Goal: Task Accomplishment & Management: Manage account settings

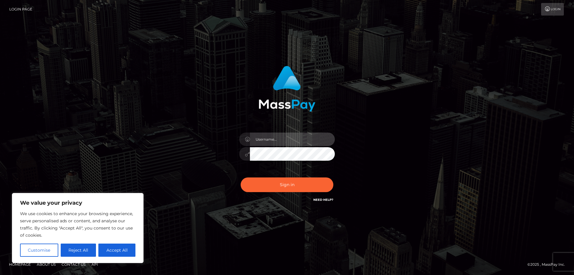
click at [275, 141] on input "text" at bounding box center [292, 139] width 85 height 13
paste input "ap.wight"
type input "ap.wight"
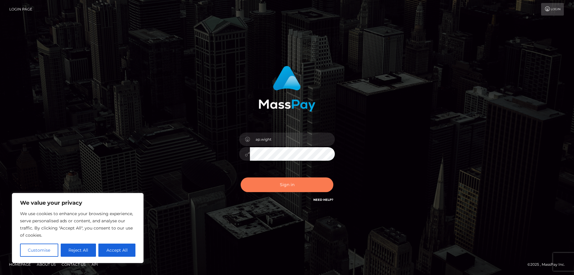
click at [264, 185] on button "Sign in" at bounding box center [287, 184] width 93 height 15
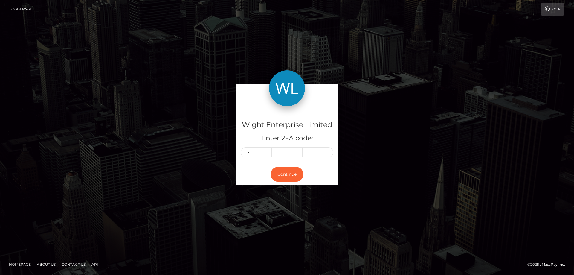
type input "4"
type input "7"
type input "8"
type input "7"
type input "3"
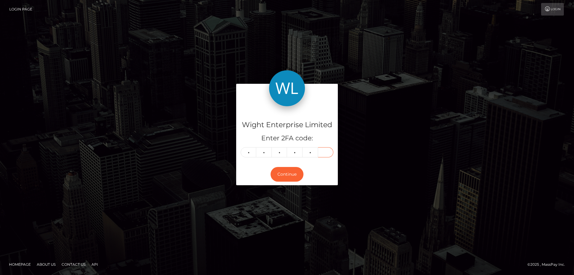
type input "4"
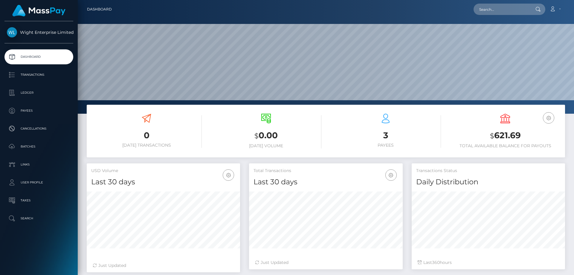
scroll to position [106, 154]
click at [25, 90] on p "Ledger" at bounding box center [39, 92] width 64 height 9
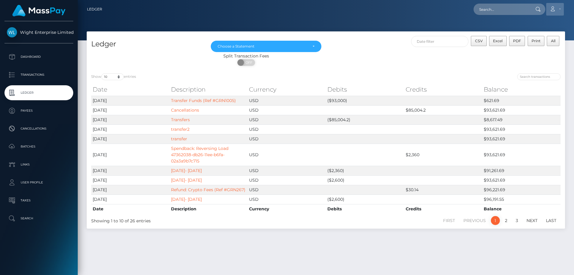
click at [559, 9] on link "Account" at bounding box center [556, 9] width 18 height 13
click at [535, 38] on link "Logout" at bounding box center [541, 38] width 48 height 11
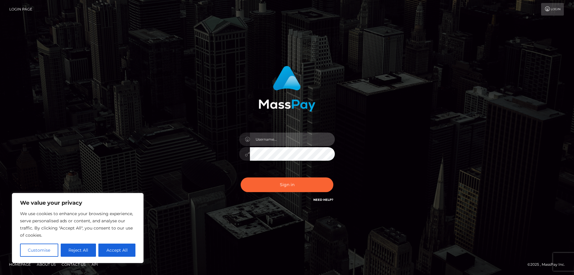
click at [262, 139] on input "text" at bounding box center [292, 139] width 85 height 13
paste input "ap.vent"
type input "ap.vent"
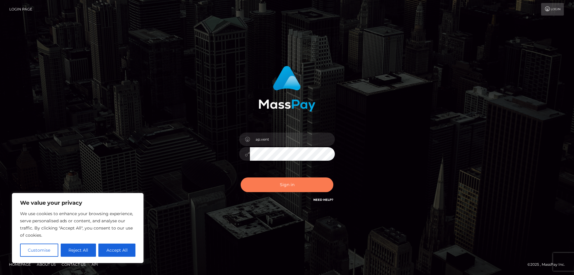
click at [272, 187] on button "Sign in" at bounding box center [287, 184] width 93 height 15
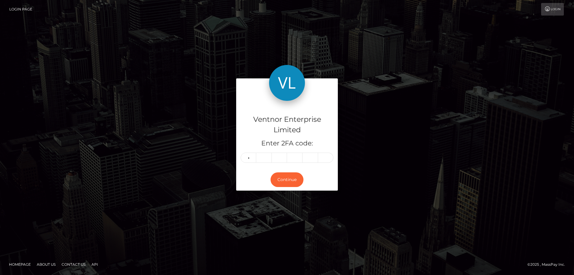
type input "8"
type input "2"
type input "7"
type input "3"
type input "4"
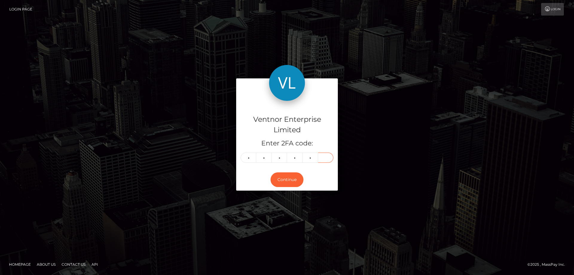
type input "4"
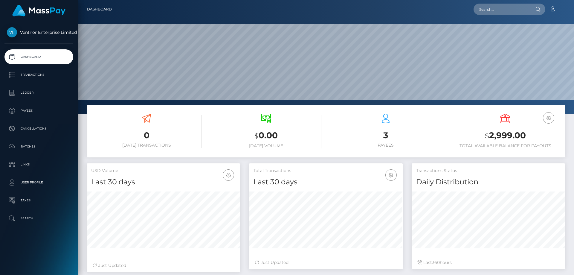
scroll to position [106, 154]
click at [31, 87] on link "Ledger" at bounding box center [38, 92] width 69 height 15
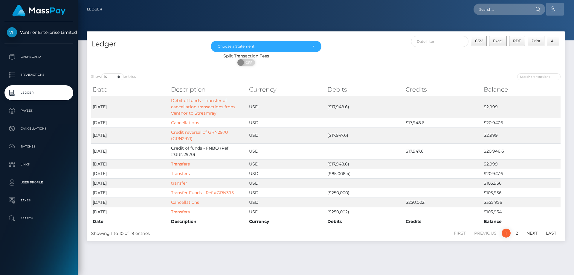
click at [561, 7] on link "Account" at bounding box center [556, 9] width 18 height 13
click at [532, 39] on link "Logout" at bounding box center [541, 38] width 48 height 11
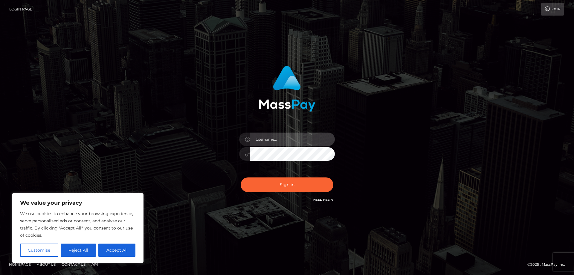
click at [266, 140] on input "text" at bounding box center [292, 139] width 85 height 13
paste input "ap.mb"
type input "ap.mb"
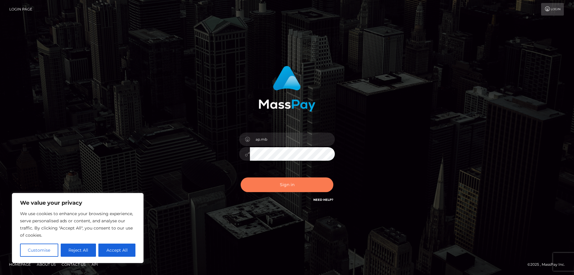
click at [277, 185] on button "Sign in" at bounding box center [287, 184] width 93 height 15
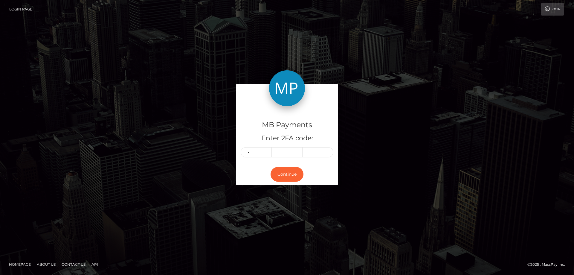
type input "4"
type input "8"
type input "9"
type input "4"
type input "7"
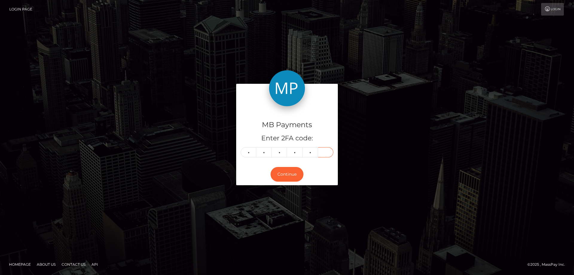
type input "0"
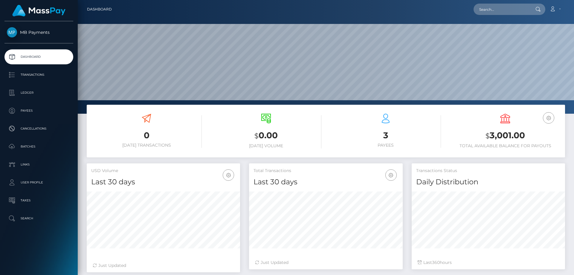
scroll to position [106, 154]
click at [40, 90] on p "Ledger" at bounding box center [39, 92] width 64 height 9
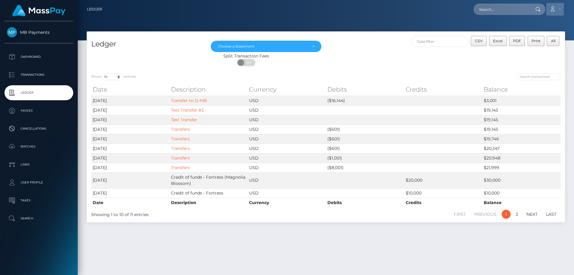
click at [559, 10] on link "Account" at bounding box center [556, 9] width 18 height 13
click at [534, 39] on link "Logout" at bounding box center [541, 38] width 48 height 11
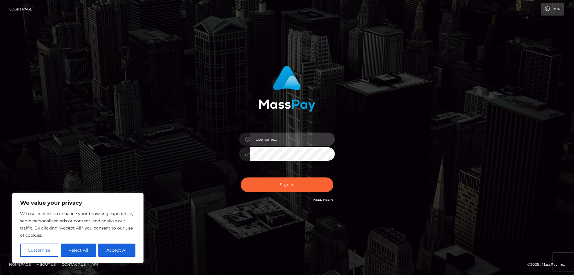
click at [262, 141] on input "text" at bounding box center [292, 139] width 85 height 13
paste input "APteam.medley"
type input "APteam.medley"
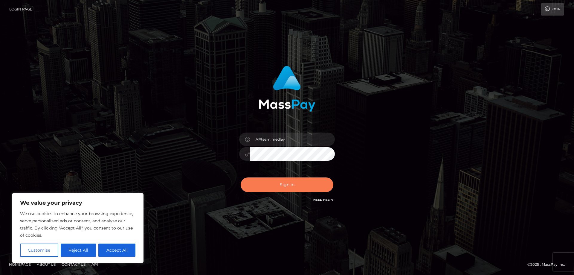
click at [270, 184] on button "Sign in" at bounding box center [287, 184] width 93 height 15
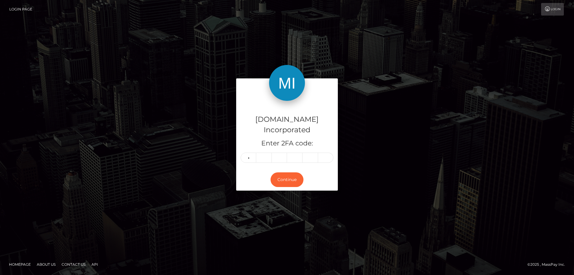
type input "7"
type input "3"
type input "1"
type input "3"
type input "6"
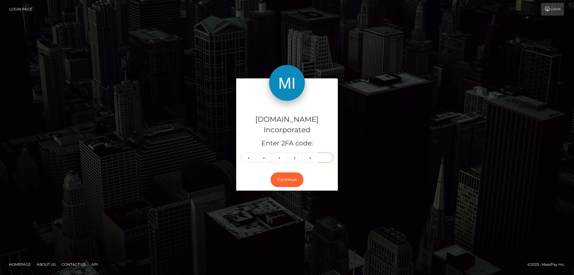
type input "8"
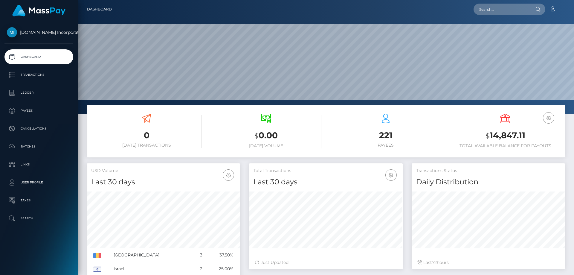
scroll to position [106, 154]
click at [28, 90] on p "Ledger" at bounding box center [39, 92] width 64 height 9
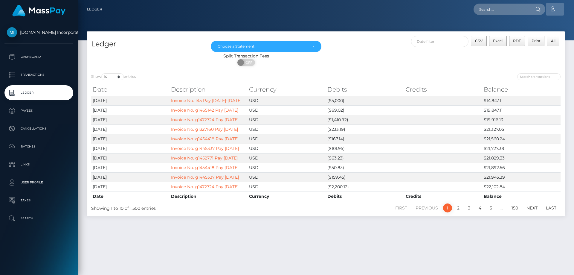
click at [557, 6] on link "Account" at bounding box center [556, 9] width 18 height 13
click at [525, 38] on link "Logout" at bounding box center [541, 38] width 48 height 11
